Goal: Task Accomplishment & Management: Use online tool/utility

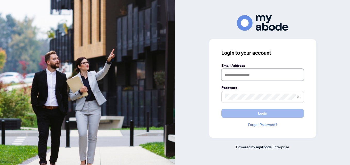
type input "**********"
click at [263, 114] on span "Login" at bounding box center [262, 114] width 9 height 8
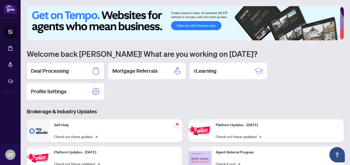
click at [64, 72] on h2 "Deal Processing" at bounding box center [50, 71] width 38 height 7
click at [56, 70] on h2 "Deal Processing" at bounding box center [50, 71] width 38 height 7
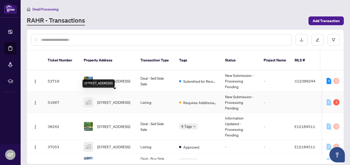
click at [109, 100] on span "[STREET_ADDRESS]" at bounding box center [113, 103] width 33 height 6
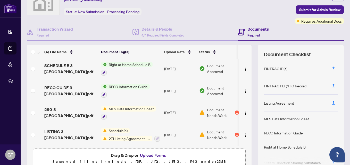
scroll to position [50, 0]
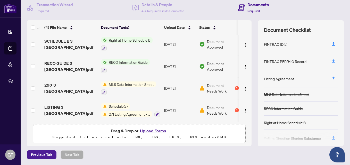
click at [120, 114] on span "271 Listing Agreement - Seller Designated Representation Agreement Authority to…" at bounding box center [130, 115] width 46 height 6
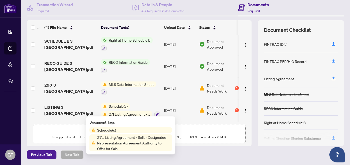
click at [126, 138] on span "271 Listing Agreement - Seller Designated Representation Agreement Authority to…" at bounding box center [133, 143] width 77 height 17
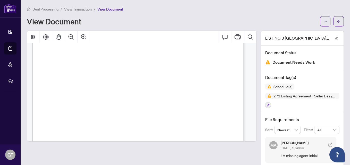
scroll to position [1259, 0]
click at [265, 105] on button "button" at bounding box center [268, 106] width 6 height 6
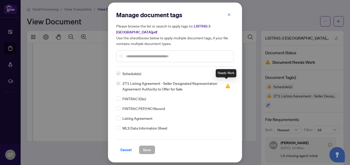
click at [225, 84] on img at bounding box center [227, 86] width 5 height 5
click at [227, 84] on img at bounding box center [227, 86] width 5 height 5
click at [228, 16] on icon "close" at bounding box center [229, 14] width 3 height 3
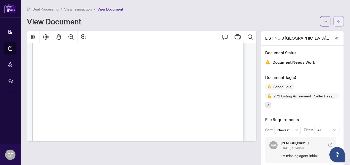
click at [337, 20] on icon "arrow-left" at bounding box center [339, 22] width 4 height 4
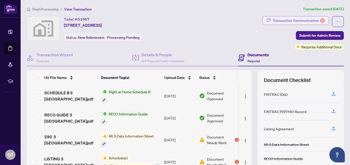
click at [301, 21] on div "Transaction Communication 3" at bounding box center [299, 20] width 52 height 8
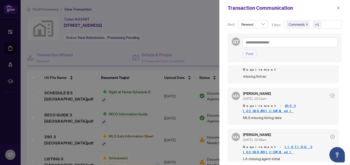
scroll to position [26, 0]
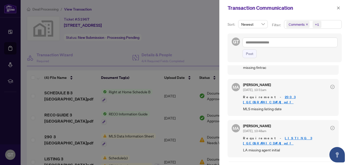
click at [270, 97] on link "290 3 [GEOGRAPHIC_DATA]pdf" at bounding box center [269, 100] width 53 height 10
click at [198, 10] on div at bounding box center [175, 82] width 350 height 165
click at [339, 8] on icon "close" at bounding box center [339, 8] width 4 height 4
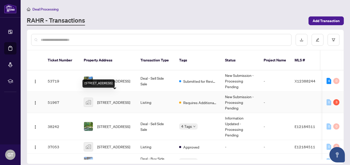
click at [112, 100] on span "[STREET_ADDRESS]" at bounding box center [113, 103] width 33 height 6
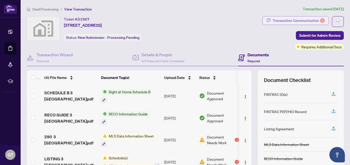
click at [284, 21] on div "Transaction Communication 3" at bounding box center [299, 20] width 52 height 8
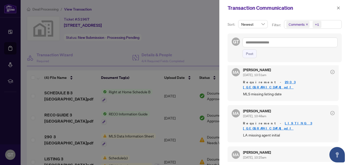
scroll to position [1, 0]
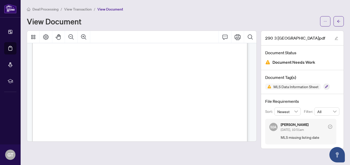
scroll to position [2602, 0]
click at [326, 88] on icon "button" at bounding box center [326, 86] width 3 height 3
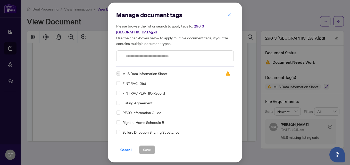
click at [122, 147] on span "Cancel" at bounding box center [125, 150] width 11 height 8
